Goal: Task Accomplishment & Management: Manage account settings

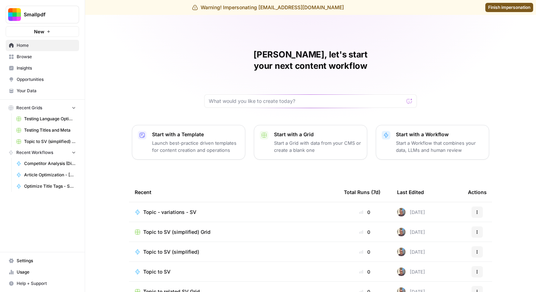
click at [32, 261] on span "Settings" at bounding box center [46, 260] width 59 height 6
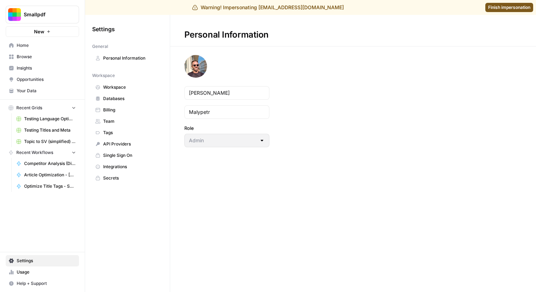
click at [133, 121] on span "Team" at bounding box center [131, 121] width 56 height 6
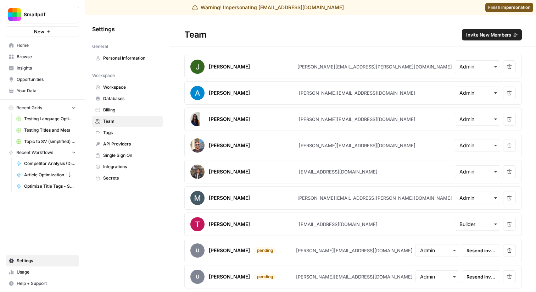
click at [484, 35] on span "Invite New Members" at bounding box center [488, 34] width 45 height 7
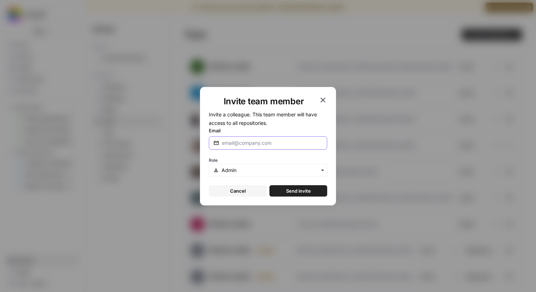
click at [276, 142] on input "Email" at bounding box center [272, 142] width 101 height 7
type input "[PERSON_NAME][EMAIL_ADDRESS][DOMAIN_NAME]"
click at [297, 192] on span "Send invite" at bounding box center [298, 190] width 25 height 7
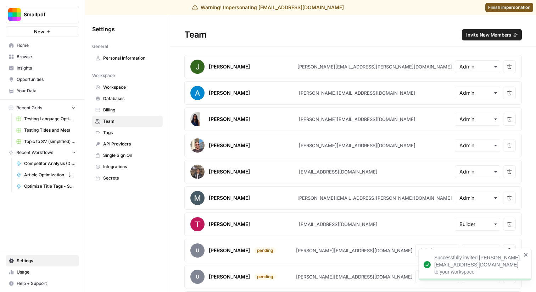
click at [501, 7] on span "Finish impersonation" at bounding box center [509, 7] width 42 height 6
